Goal: Navigation & Orientation: Find specific page/section

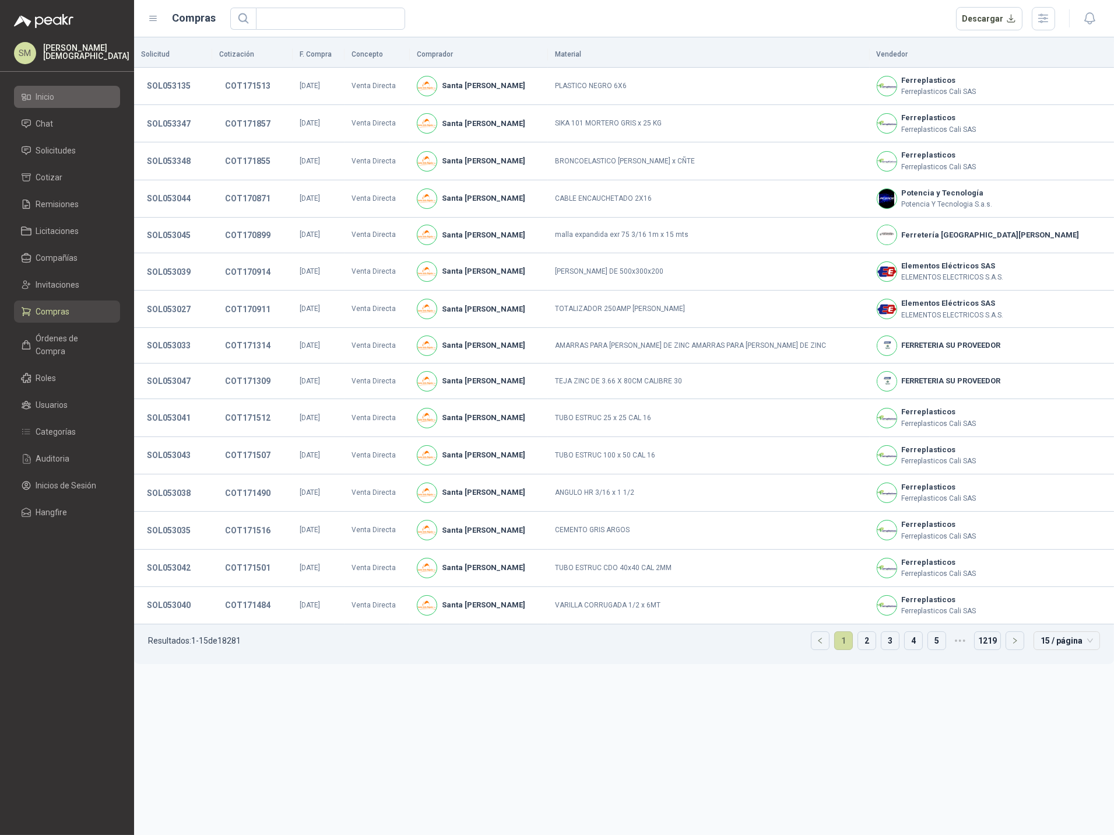
click at [66, 98] on li "Inicio" at bounding box center [67, 96] width 92 height 13
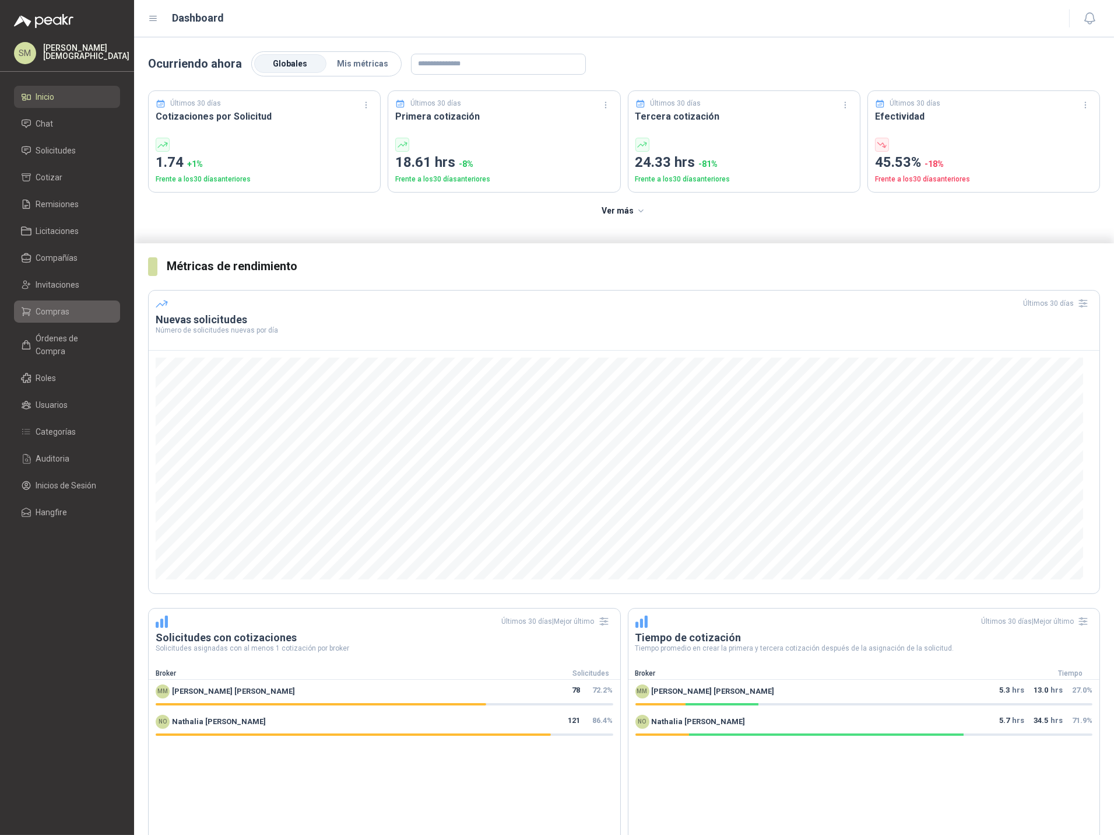
click at [55, 313] on span "Compras" at bounding box center [53, 311] width 34 height 13
